Goal: Check status

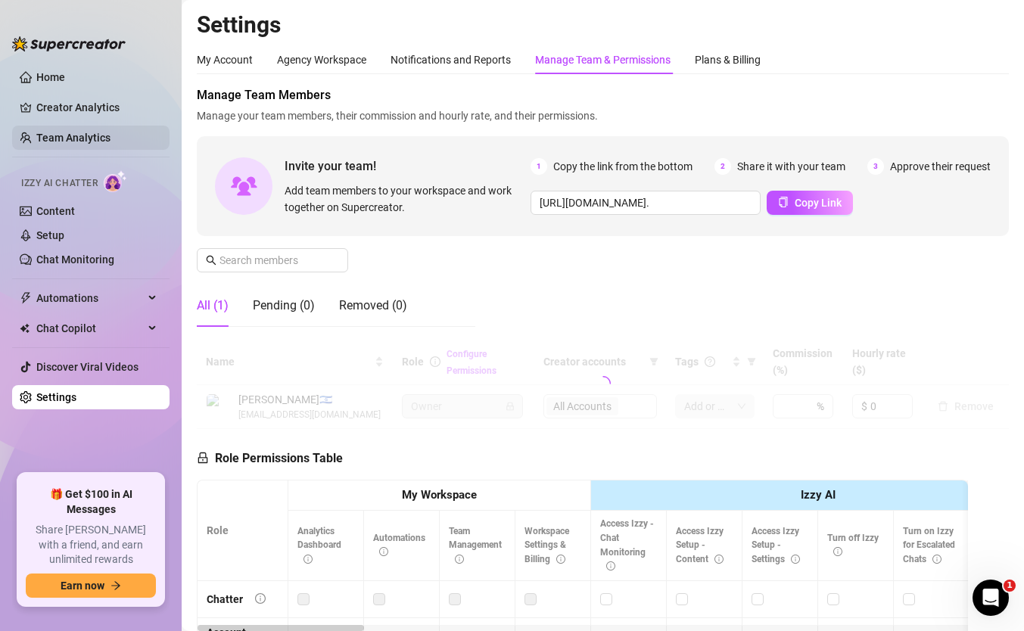
click at [76, 136] on link "Team Analytics" at bounding box center [73, 138] width 74 height 12
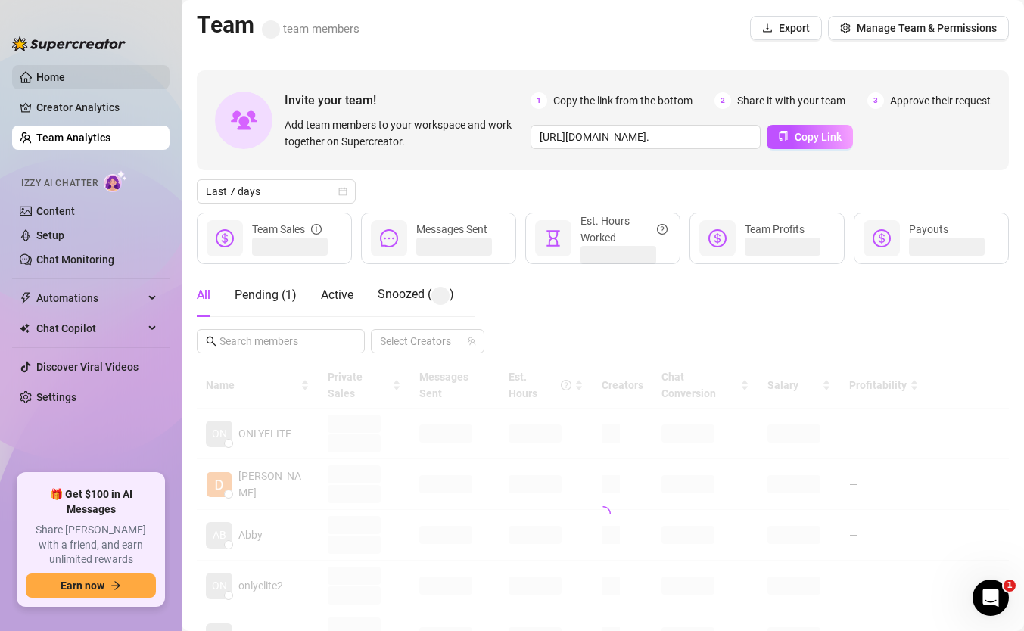
click at [65, 74] on link "Home" at bounding box center [50, 77] width 29 height 12
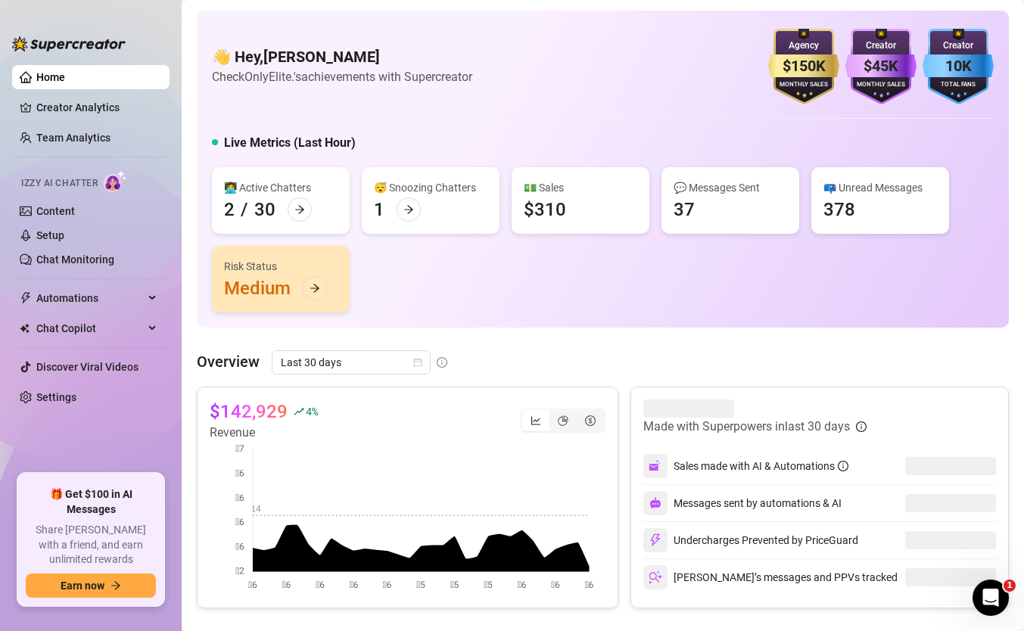
click at [332, 320] on div "👋 Hey, [PERSON_NAME] Check OnlyElite.'s achievements with Supercreator $150K Ag…" at bounding box center [603, 169] width 812 height 317
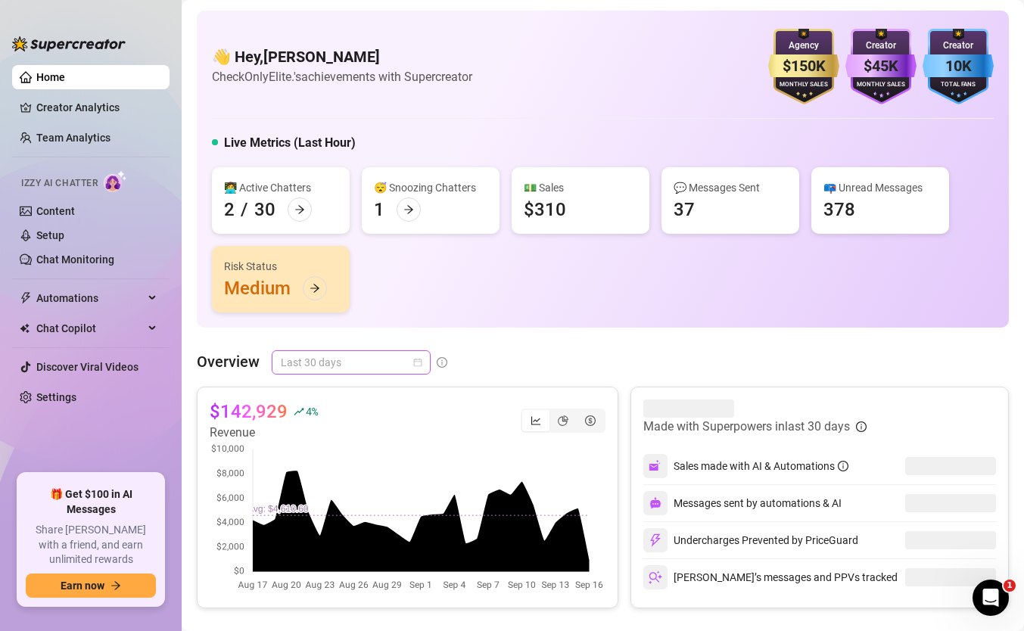
click at [325, 357] on span "Last 30 days" at bounding box center [351, 362] width 141 height 23
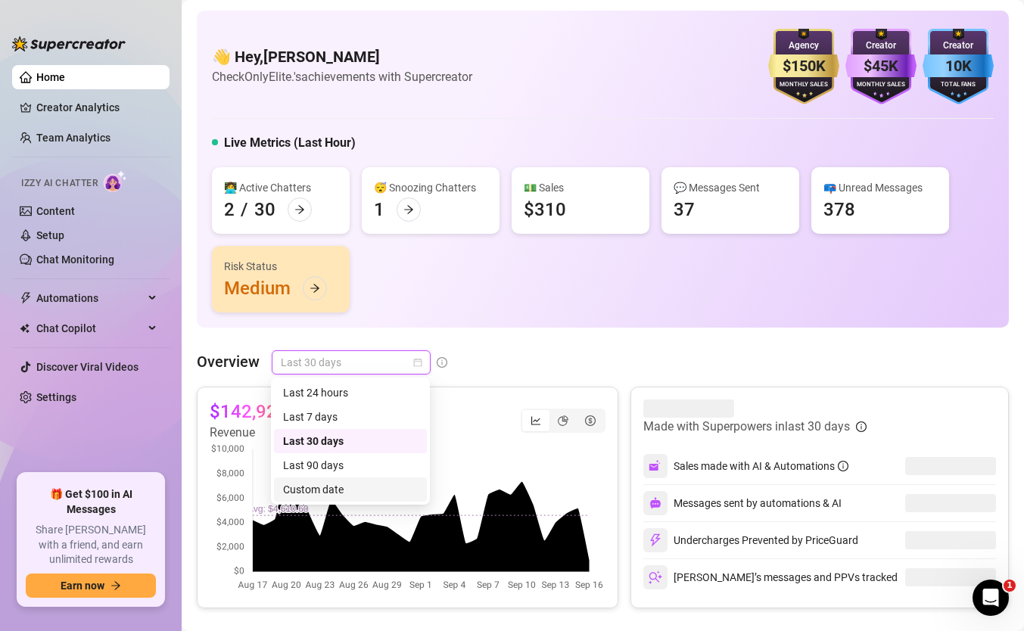
click at [354, 484] on div "Custom date" at bounding box center [350, 489] width 135 height 17
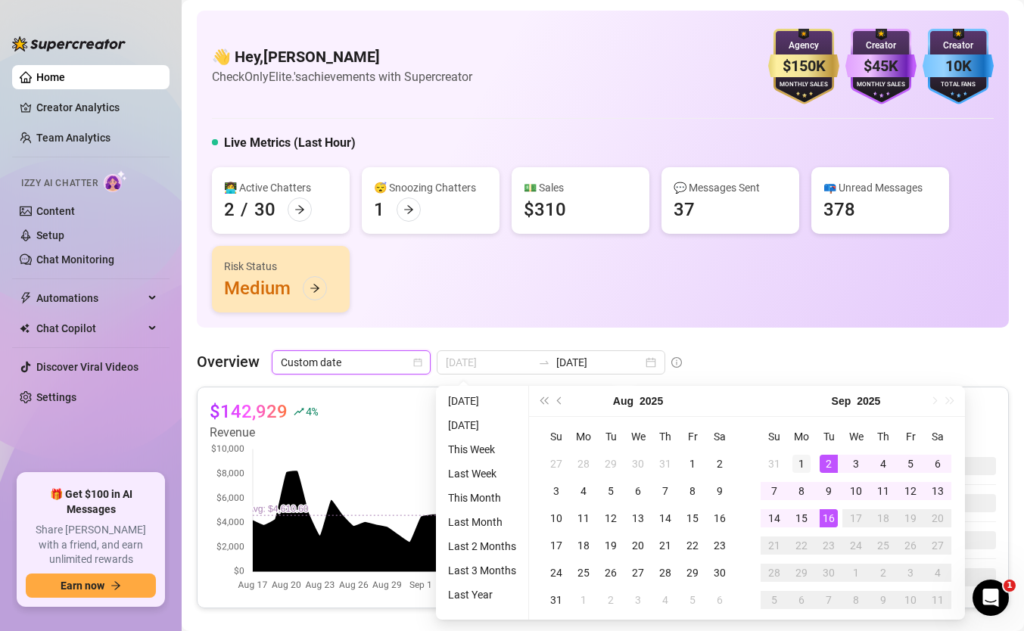
type input "[DATE]"
click at [797, 461] on div "1" at bounding box center [801, 464] width 18 height 18
type input "[DATE]"
click at [828, 523] on div "16" at bounding box center [829, 518] width 18 height 18
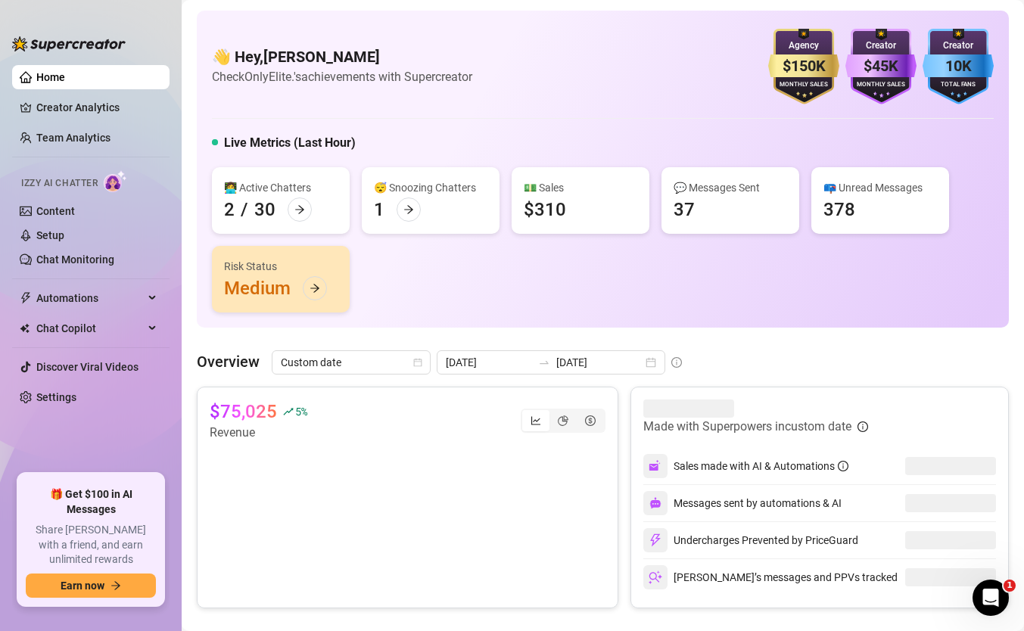
scroll to position [28, 0]
